Goal: Task Accomplishment & Management: Manage account settings

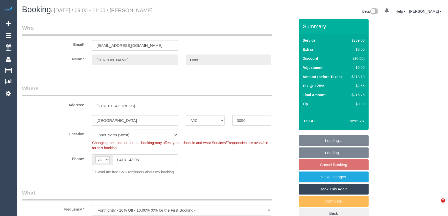
select select "VIC"
select select "number:29"
select select "number:14"
select select "number:19"
select select "number:24"
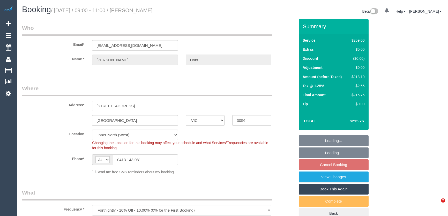
select select "number:33"
select select "number:11"
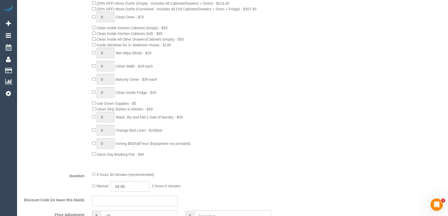
scroll to position [305, 0]
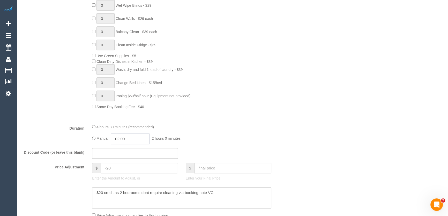
click at [133, 139] on input "02:00" at bounding box center [130, 138] width 39 height 11
type input "04:00"
click at [121, 180] on li "04:00" at bounding box center [124, 182] width 23 height 7
click at [221, 136] on div "Manual 04:00 4 hours 0 minutes" at bounding box center [181, 138] width 179 height 11
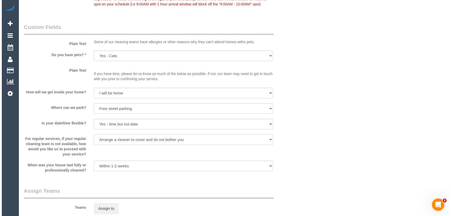
scroll to position [705, 0]
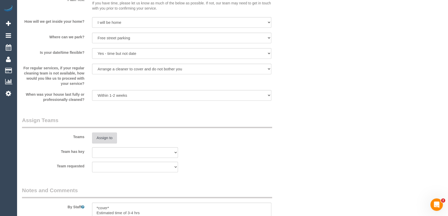
click at [98, 139] on button "Assign to" at bounding box center [104, 137] width 25 height 11
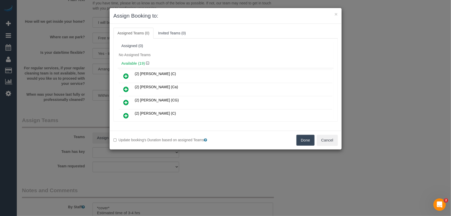
click at [253, 147] on div "Update booking's Duration based on assigned Teams Done Cancel" at bounding box center [226, 139] width 232 height 19
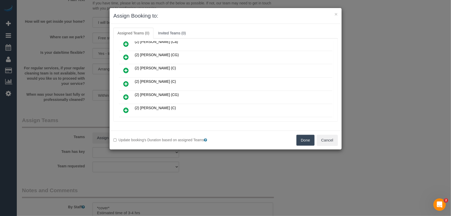
click at [128, 82] on icon at bounding box center [126, 84] width 5 height 6
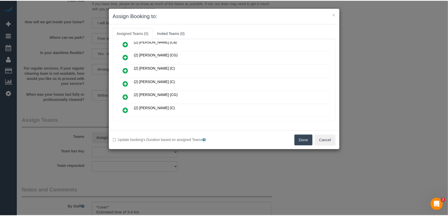
scroll to position [57, 0]
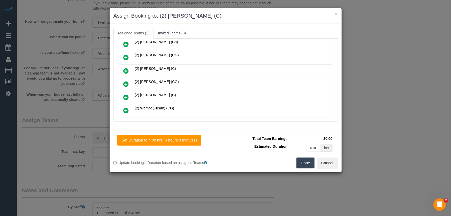
click at [307, 168] on button "Done" at bounding box center [305, 162] width 18 height 11
drag, startPoint x: 307, startPoint y: 168, endPoint x: 291, endPoint y: 161, distance: 17.9
click at [307, 168] on div "× Assign Booking to: (2) Loretta Chevalier (C) Assigned Teams (1) Invited Teams…" at bounding box center [225, 108] width 451 height 216
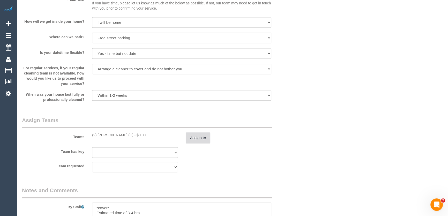
click at [193, 136] on button "Assign to" at bounding box center [198, 137] width 25 height 11
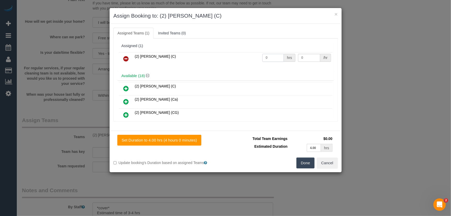
click at [270, 58] on input "0" at bounding box center [272, 58] width 21 height 8
type input "1"
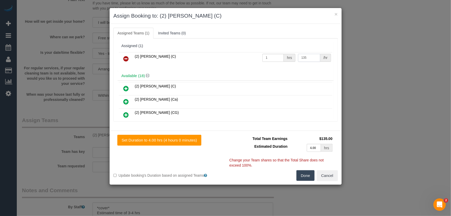
type input "135"
click at [302, 174] on button "Done" at bounding box center [305, 175] width 18 height 11
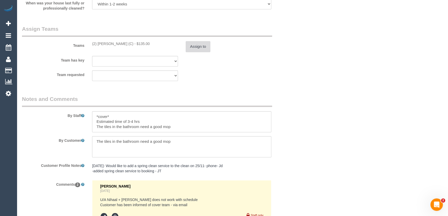
scroll to position [915, 0]
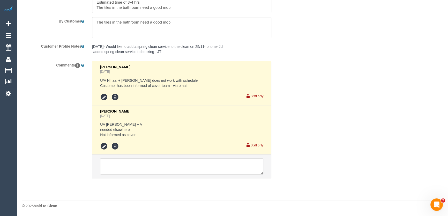
click at [245, 109] on div "Bronie Bryant Yesterday" at bounding box center [181, 113] width 163 height 9
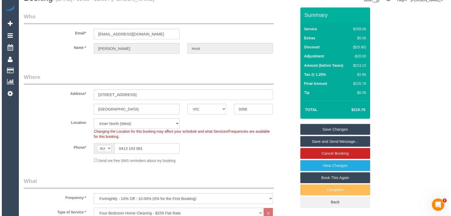
scroll to position [0, 0]
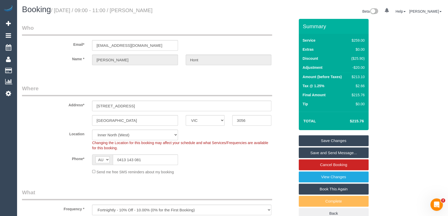
click at [137, 11] on small "/ August 15, 2025 / 09:00 - 11:00 / Alex Hont" at bounding box center [102, 10] width 102 height 6
copy small "Alex Hont"
click at [325, 140] on link "Save Changes" at bounding box center [333, 140] width 70 height 11
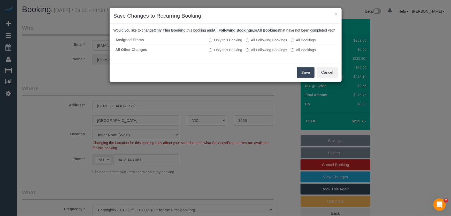
drag, startPoint x: 302, startPoint y: 79, endPoint x: 284, endPoint y: 81, distance: 18.2
click at [302, 78] on button "Save" at bounding box center [306, 72] width 18 height 11
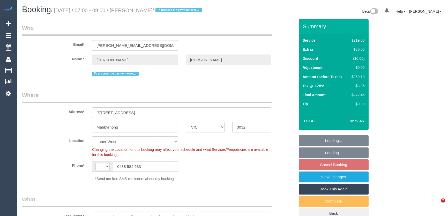
select select "VIC"
select select "object:468"
select select "string:AU"
select select "string:stripe-pm_1MdMe22GScqysDRV4n8pUlnd"
select select "number:27"
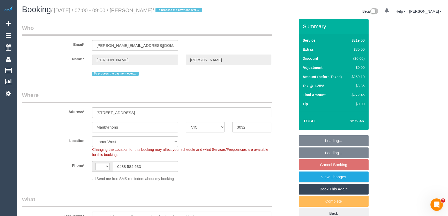
select select "number:14"
select select "number:19"
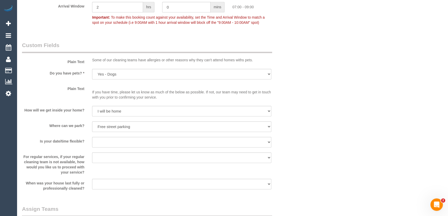
scroll to position [752, 0]
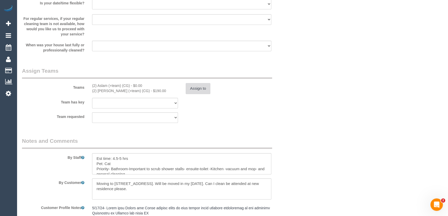
click at [194, 90] on button "Assign to" at bounding box center [198, 88] width 25 height 11
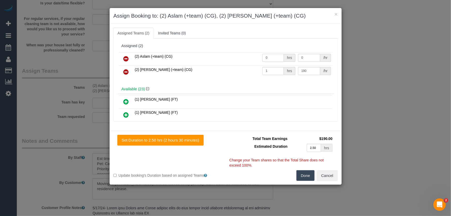
click at [269, 60] on input "0" at bounding box center [272, 58] width 21 height 8
type input "1"
type input "95"
click at [305, 67] on input "190" at bounding box center [309, 71] width 22 height 8
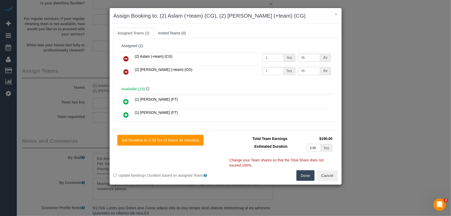
type input "95"
click at [310, 175] on button "Done" at bounding box center [305, 175] width 18 height 11
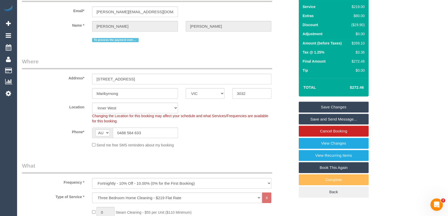
scroll to position [0, 0]
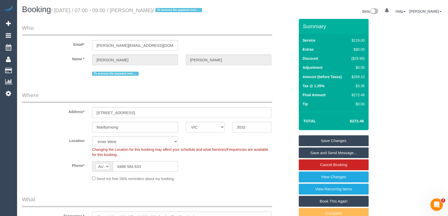
click at [310, 141] on link "Save Changes" at bounding box center [333, 140] width 70 height 11
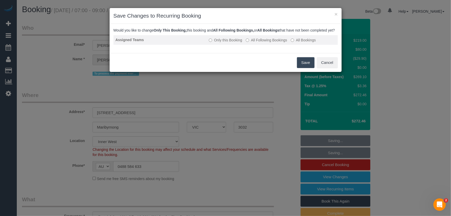
click at [251, 43] on label "All Following Bookings" at bounding box center [266, 39] width 41 height 5
click at [308, 68] on button "Save" at bounding box center [306, 62] width 18 height 11
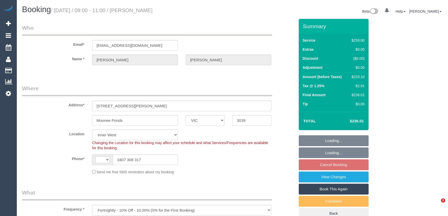
select select "VIC"
select select "object:459"
select select "string:stripe-pm_1PpjGy2GScqysDRVaapUd60r"
select select "number:28"
select select "number:14"
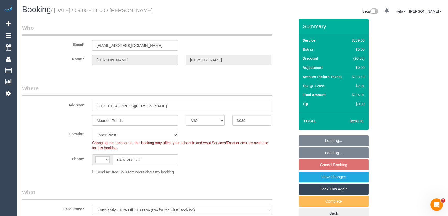
select select "number:19"
select select "number:36"
select select "string:AU"
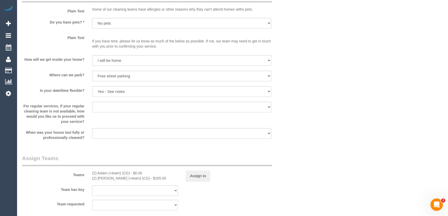
scroll to position [775, 0]
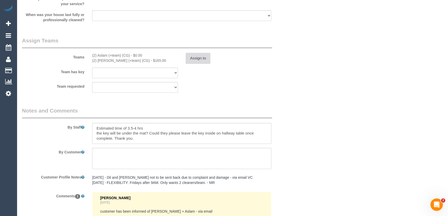
click at [199, 59] on button "Assign to" at bounding box center [198, 58] width 25 height 11
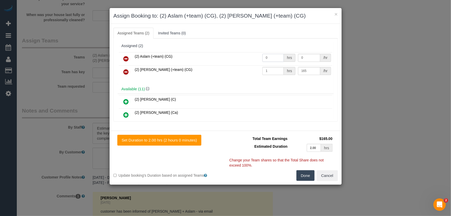
click at [275, 56] on input "0" at bounding box center [272, 58] width 21 height 8
type input "1"
type input "82.5"
click at [310, 73] on input "165" at bounding box center [309, 71] width 22 height 8
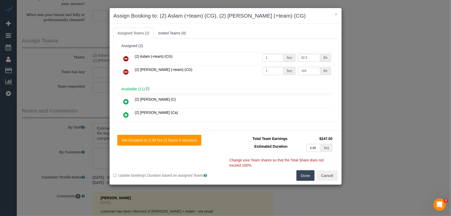
click at [310, 73] on input "165" at bounding box center [309, 71] width 22 height 8
type input "82.5"
click at [305, 173] on button "Done" at bounding box center [305, 175] width 18 height 11
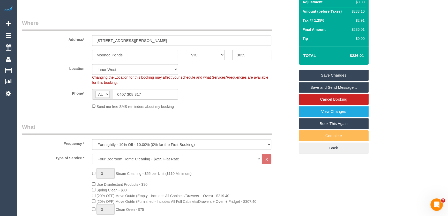
scroll to position [0, 0]
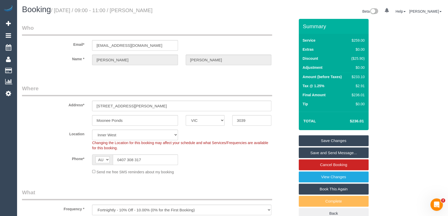
click at [334, 141] on link "Save Changes" at bounding box center [333, 140] width 70 height 11
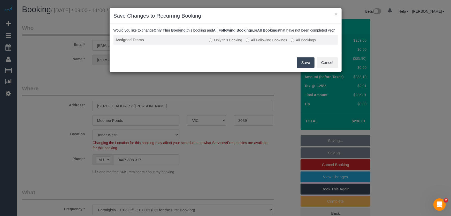
click at [263, 43] on label "All Following Bookings" at bounding box center [266, 39] width 41 height 5
click at [306, 68] on button "Save" at bounding box center [306, 62] width 18 height 11
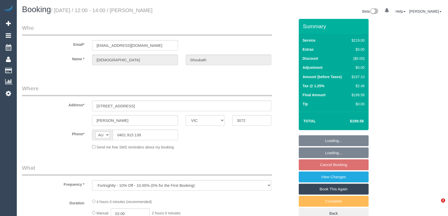
select select "VIC"
select select "string:stripe-pm_1R47zI2GScqysDRV1c1SO9Ey"
select select "number:28"
select select "number:17"
select select "number:19"
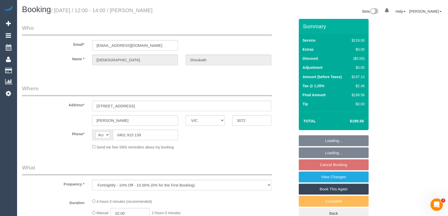
select select "number:22"
select select "number:34"
select select "number:12"
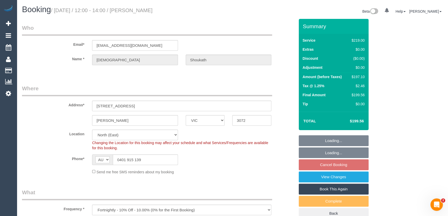
select select "object:802"
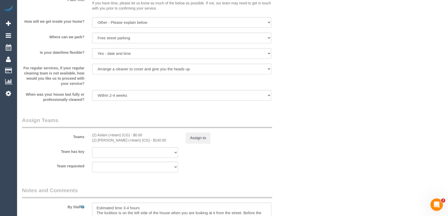
scroll to position [728, 0]
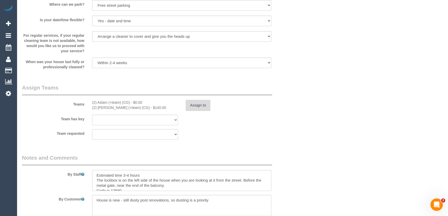
click at [202, 103] on button "Assign to" at bounding box center [198, 105] width 25 height 11
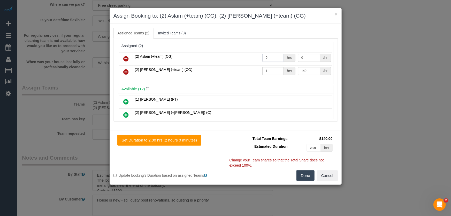
click at [271, 58] on input "0" at bounding box center [272, 58] width 21 height 8
type input "1"
type input "70"
click at [306, 72] on input "140" at bounding box center [309, 71] width 22 height 8
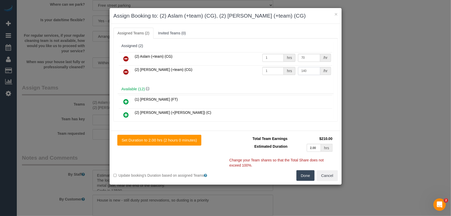
click at [306, 72] on input "140" at bounding box center [309, 71] width 22 height 8
type input "70"
click at [307, 177] on button "Done" at bounding box center [305, 175] width 18 height 11
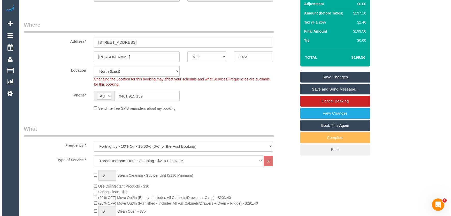
scroll to position [0, 0]
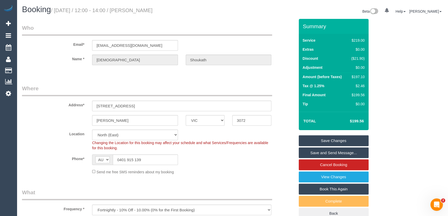
click at [329, 141] on link "Save Changes" at bounding box center [333, 140] width 70 height 11
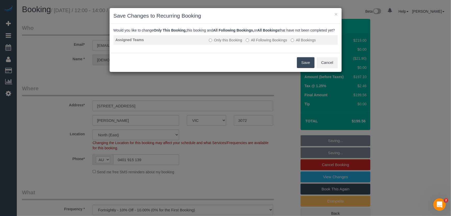
click at [265, 43] on label "All Following Bookings" at bounding box center [266, 39] width 41 height 5
click at [300, 67] on button "Save" at bounding box center [306, 62] width 18 height 11
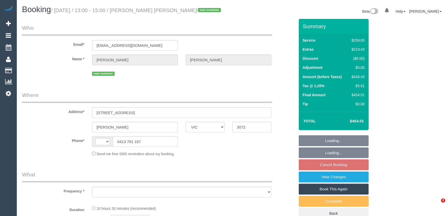
select select "VIC"
select select "string:stripe-pm_1RqNXz2GScqysDRVMsN1Dd9y"
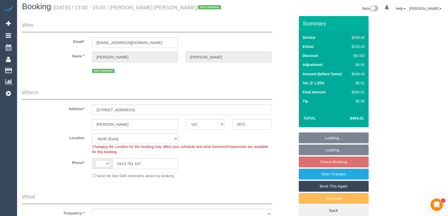
select select "string:AU"
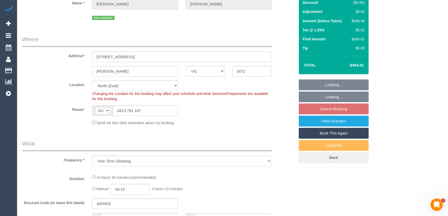
select select "object:1297"
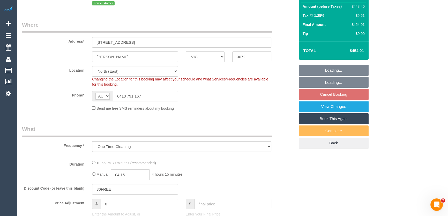
select select "number:28"
select select "number:15"
select select "number:18"
select select "number:36"
select select "number:33"
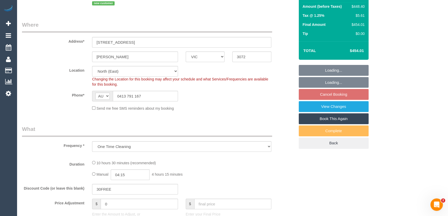
select select "number:12"
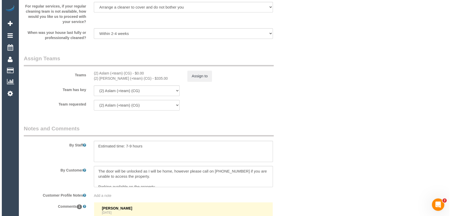
scroll to position [798, 0]
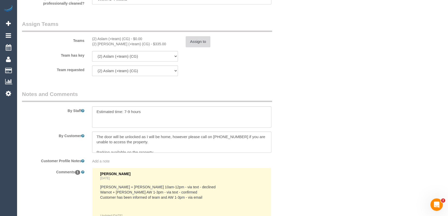
click at [190, 44] on button "Assign to" at bounding box center [198, 41] width 25 height 11
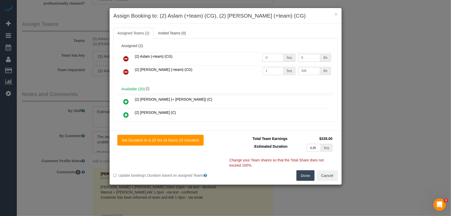
click at [272, 57] on input "0" at bounding box center [272, 58] width 21 height 8
type input "1"
type input "167.5"
click at [308, 73] on input "335" at bounding box center [309, 71] width 22 height 8
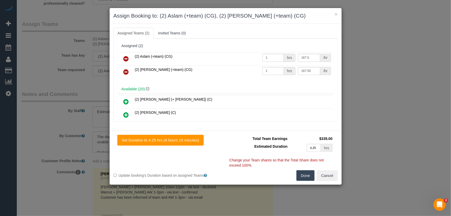
type input "167.5"
click at [303, 177] on button "Done" at bounding box center [305, 175] width 18 height 11
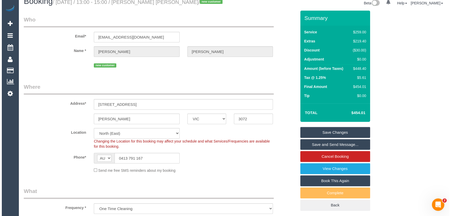
scroll to position [0, 0]
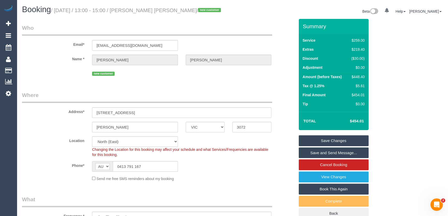
click at [322, 137] on link "Save Changes" at bounding box center [333, 140] width 70 height 11
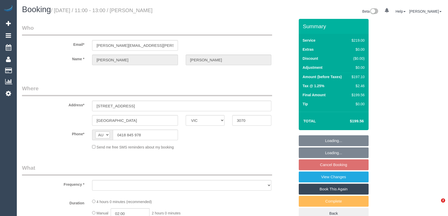
select select "VIC"
select select "object:522"
select select "string:stripe-pm_1RXXUX2GScqysDRVfwjWgvw9"
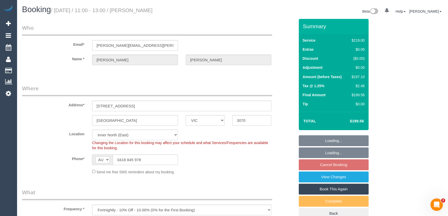
select select "object:806"
select select "number:27"
select select "number:14"
select select "number:19"
select select "number:22"
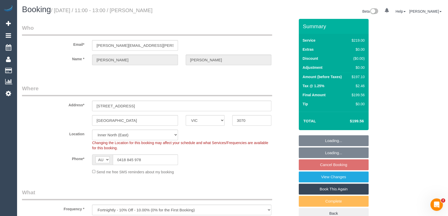
select select "number:35"
select select "number:26"
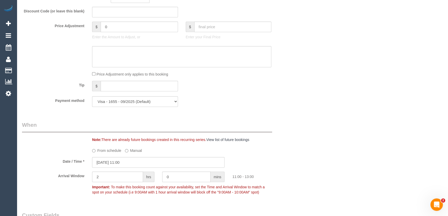
scroll to position [517, 0]
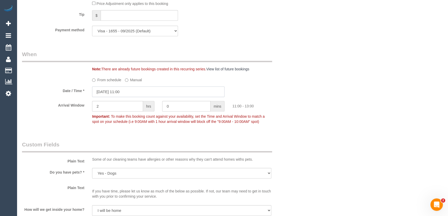
click at [140, 95] on input "15/08/2025 11:00" at bounding box center [158, 91] width 132 height 11
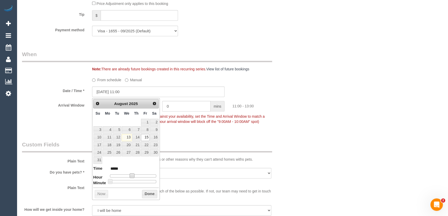
type input "15/08/2025 12:00"
type input "*****"
type input "15/08/2025 13:00"
type input "*****"
drag, startPoint x: 132, startPoint y: 174, endPoint x: 137, endPoint y: 174, distance: 5.4
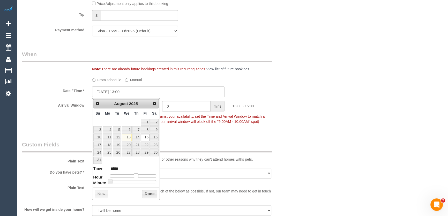
click at [136, 174] on span at bounding box center [136, 175] width 5 height 5
type input "15/08/2025 14:00"
type input "*****"
click at [140, 174] on span at bounding box center [137, 175] width 5 height 5
click at [203, 139] on div "Who Email* mcconnell.andrew@gmail.com Name * Andrew McConnell Where Address* 12…" at bounding box center [158, 20] width 280 height 1037
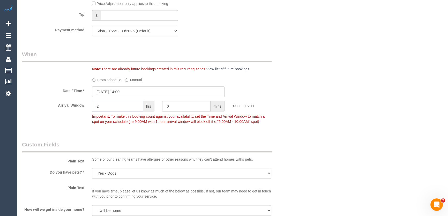
click at [120, 107] on input "2" at bounding box center [117, 106] width 51 height 11
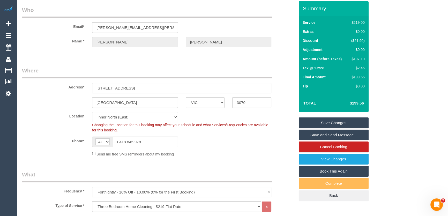
scroll to position [0, 0]
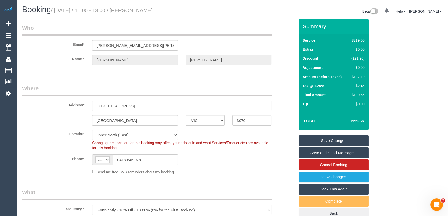
type input "1"
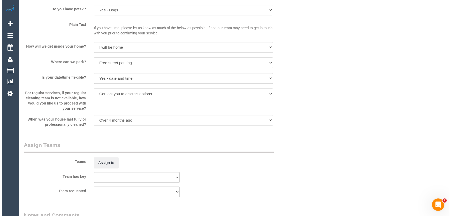
scroll to position [705, 0]
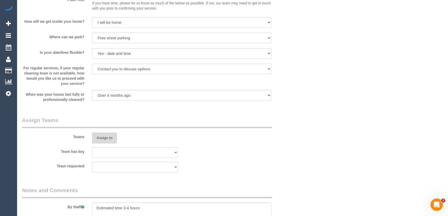
click at [106, 140] on button "Assign to" at bounding box center [104, 137] width 25 height 11
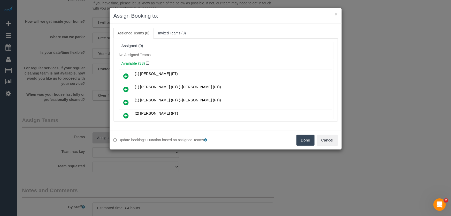
scroll to position [58, 0]
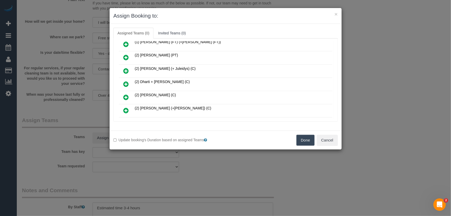
click at [125, 83] on icon at bounding box center [126, 84] width 5 height 6
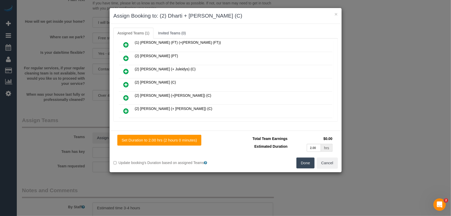
click at [306, 163] on button "Done" at bounding box center [305, 162] width 18 height 11
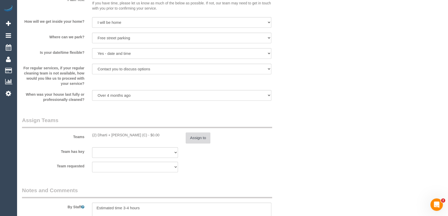
click at [202, 138] on button "Assign to" at bounding box center [198, 137] width 25 height 11
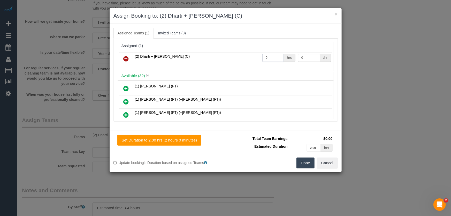
click at [270, 55] on input "0" at bounding box center [272, 58] width 21 height 8
type input "1"
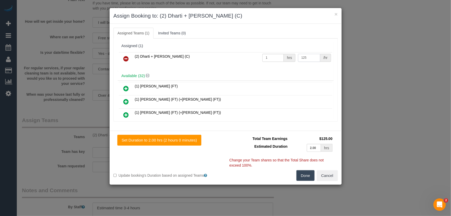
type input "125"
click at [310, 174] on button "Done" at bounding box center [305, 175] width 18 height 11
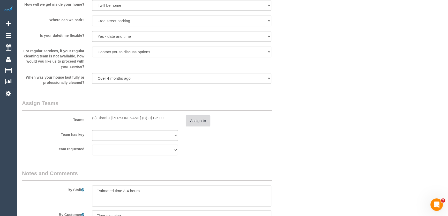
scroll to position [798, 0]
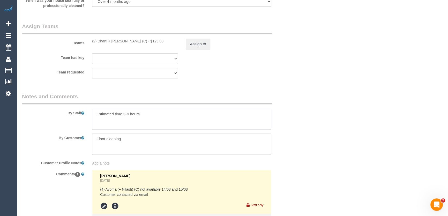
click at [94, 111] on textarea at bounding box center [181, 119] width 179 height 21
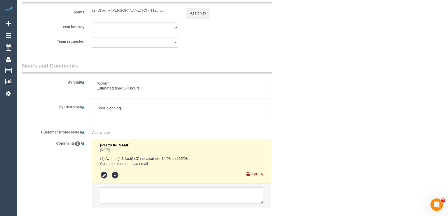
scroll to position [858, 0]
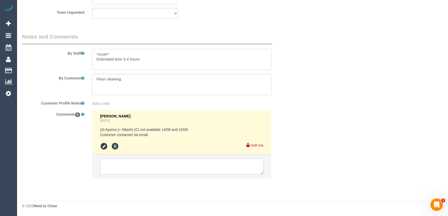
type textarea "*cover* Estimated time 3-4 hours"
click at [125, 167] on textarea at bounding box center [181, 166] width 163 height 16
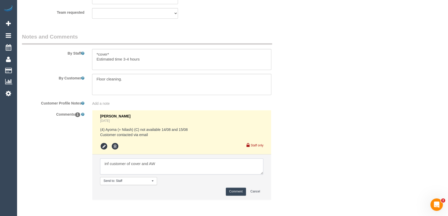
type textarea "inf customer of cover and AW"
click at [230, 189] on button "Comment" at bounding box center [236, 191] width 20 height 8
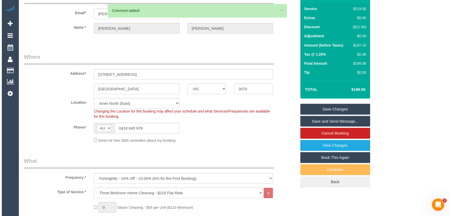
scroll to position [0, 0]
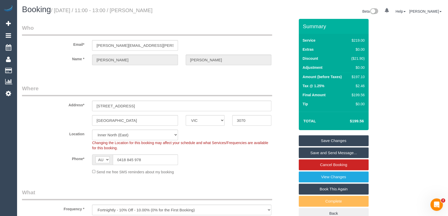
click at [141, 10] on small "/ August 15, 2025 / 11:00 - 13:00 / Andrew McConnell" at bounding box center [102, 10] width 102 height 6
copy small "Andrew McConnell"
click at [313, 141] on link "Save Changes" at bounding box center [333, 140] width 70 height 11
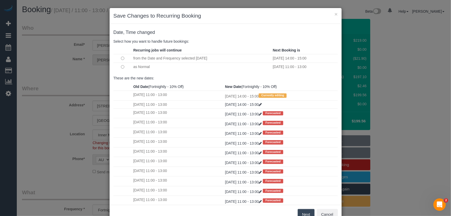
click at [119, 67] on td at bounding box center [122, 67] width 19 height 8
click at [301, 213] on button "Next" at bounding box center [306, 214] width 17 height 11
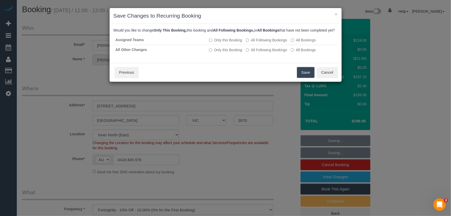
click at [305, 78] on button "Save" at bounding box center [306, 72] width 18 height 11
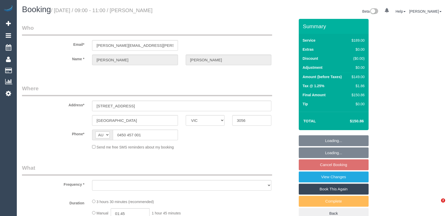
select select "VIC"
select select "object:532"
select select "string:stripe-pm_1RvD212GScqysDRVPxG21me7"
select select "number:28"
select select "number:15"
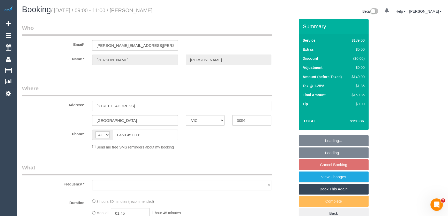
select select "number:19"
select select "number:24"
select select "number:12"
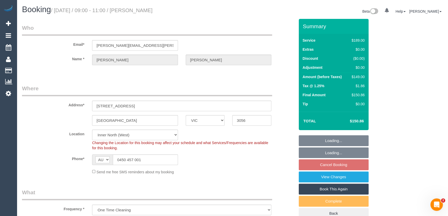
select select "object:781"
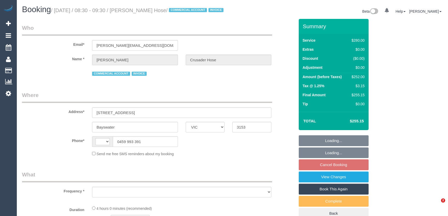
select select "VIC"
select select "object:282"
select select "240"
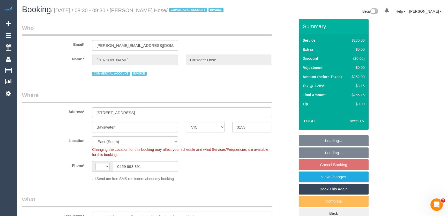
select select "object:700"
select select "string:AU"
select select "number:28"
select select "number:14"
select select "number:19"
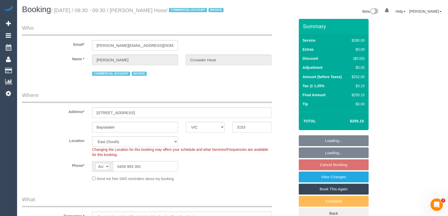
select select "number:36"
select select "number:35"
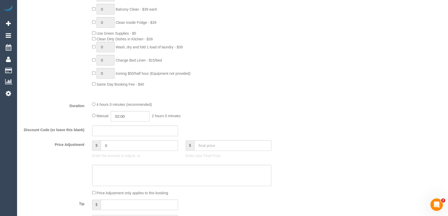
scroll to position [352, 0]
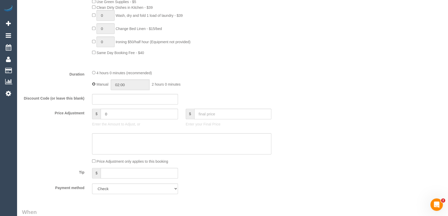
type input "04:00"
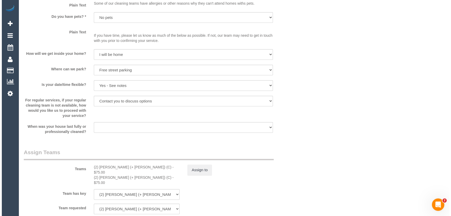
scroll to position [681, 0]
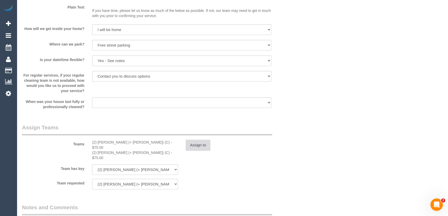
click at [205, 150] on button "Assign to" at bounding box center [198, 145] width 25 height 11
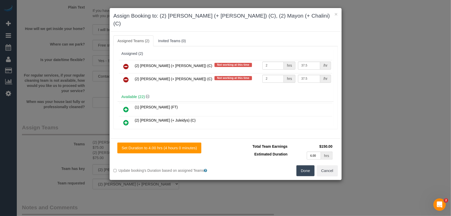
click at [125, 63] on icon at bounding box center [126, 66] width 5 height 6
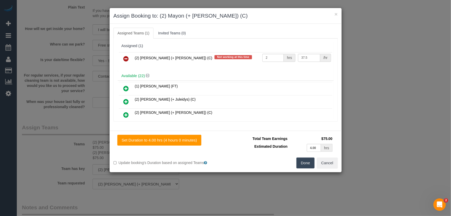
click at [125, 58] on icon at bounding box center [126, 59] width 5 height 6
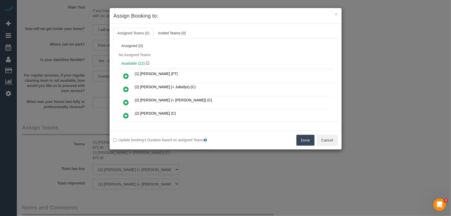
scroll to position [97, 0]
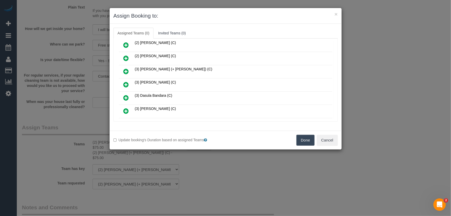
click at [124, 81] on icon at bounding box center [126, 84] width 5 height 6
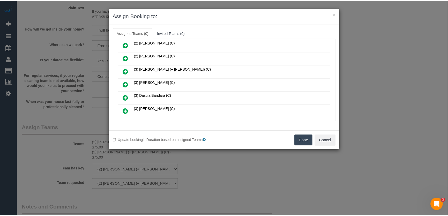
scroll to position [109, 0]
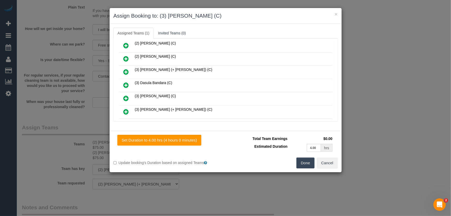
click at [307, 165] on button "Done" at bounding box center [305, 162] width 18 height 11
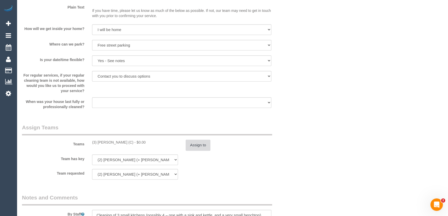
click at [203, 150] on button "Assign to" at bounding box center [198, 145] width 25 height 11
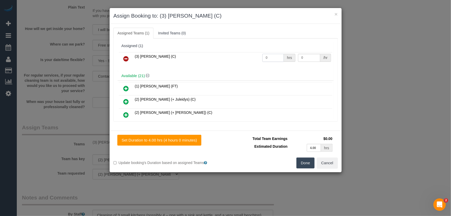
click at [268, 58] on input "0" at bounding box center [272, 58] width 21 height 8
type input "4"
type input "35"
click at [306, 165] on button "Done" at bounding box center [305, 162] width 18 height 11
drag, startPoint x: 306, startPoint y: 165, endPoint x: 290, endPoint y: 164, distance: 16.4
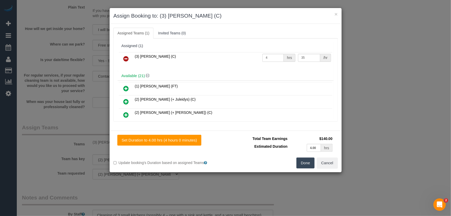
click at [306, 165] on div "× Assign Booking to: (3) [PERSON_NAME] (C) Assigned Teams (1) Invited Teams (0)…" at bounding box center [225, 108] width 451 height 216
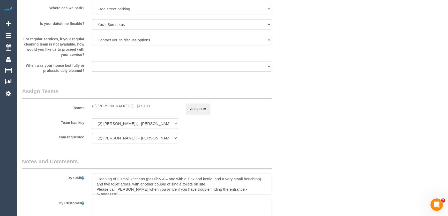
scroll to position [752, 0]
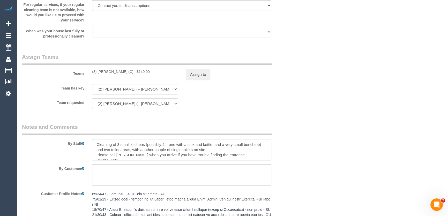
click at [96, 149] on textarea at bounding box center [181, 149] width 179 height 21
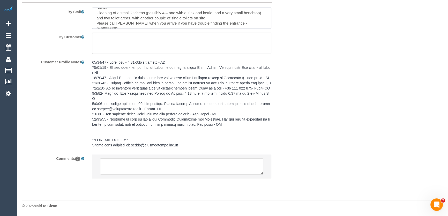
scroll to position [904, 0]
type textarea "*cover* Cleaning of 3 small kitchens (possibly 4 – one with a sink and kettle, …"
click at [127, 168] on textarea at bounding box center [181, 166] width 163 height 16
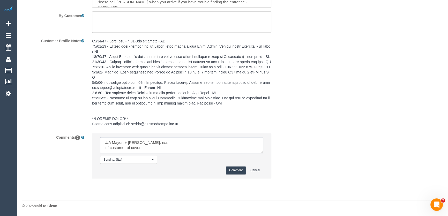
type textarea "U/A Mayon + [PERSON_NAME], n/a inf customer of cover"
click at [236, 174] on button "Comment" at bounding box center [236, 170] width 20 height 8
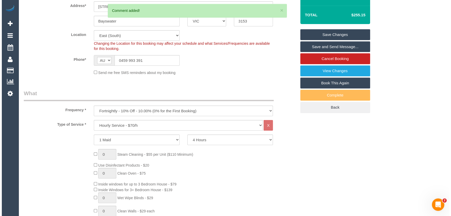
scroll to position [0, 0]
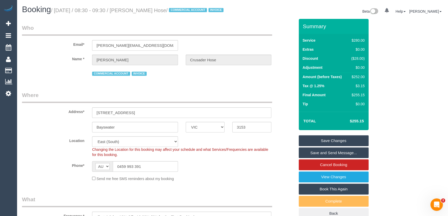
click at [137, 11] on small "/ [DATE] / 08:30 - 09:30 / [PERSON_NAME] Hose / COMMERCIAL ACCOUNT INVOICE" at bounding box center [138, 10] width 174 height 6
copy small "[PERSON_NAME] Crusader Hose"
click at [315, 146] on link "Save Changes" at bounding box center [333, 140] width 70 height 11
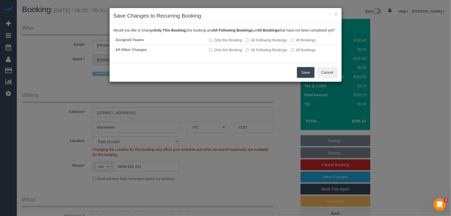
click at [304, 78] on button "Save" at bounding box center [306, 72] width 18 height 11
